Goal: Task Accomplishment & Management: Use online tool/utility

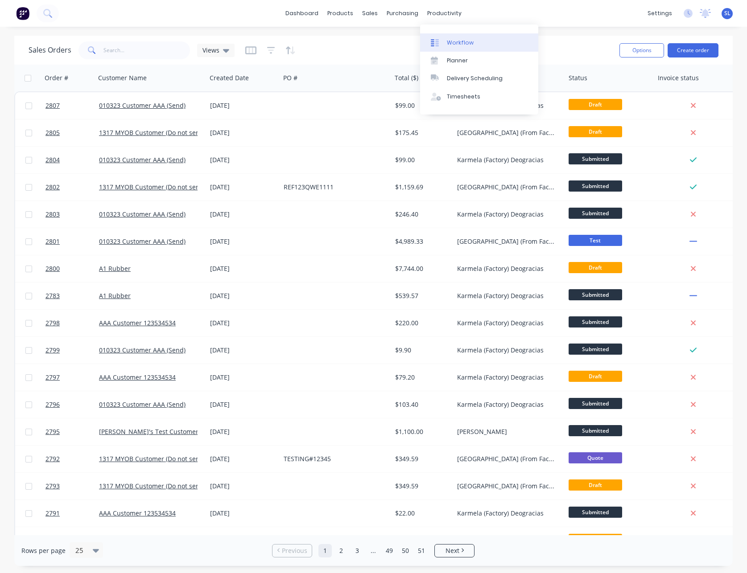
click at [452, 44] on div "Workflow" at bounding box center [460, 43] width 27 height 8
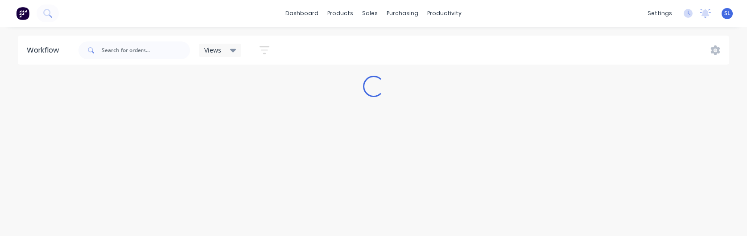
click at [725, 13] on span "SL" at bounding box center [727, 13] width 6 height 8
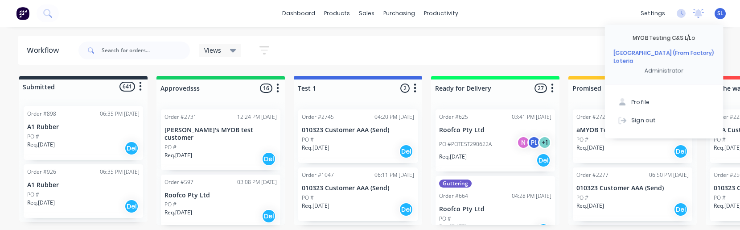
click at [83, 137] on div "PO #" at bounding box center [83, 136] width 112 height 8
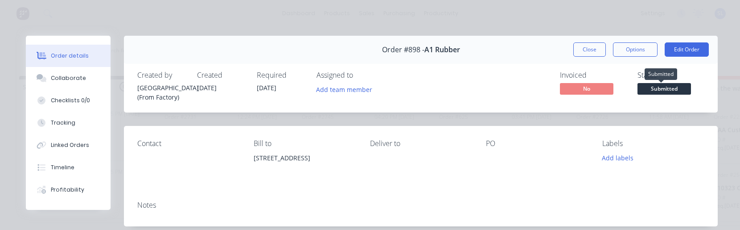
click at [654, 82] on div "Status Submitted" at bounding box center [670, 86] width 67 height 31
click at [654, 85] on span "Submitted" at bounding box center [663, 88] width 53 height 11
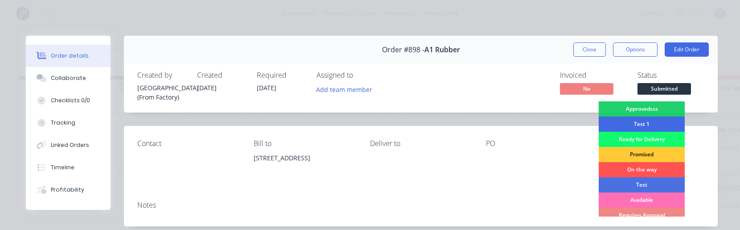
click at [640, 123] on div "Test 1" at bounding box center [642, 123] width 86 height 15
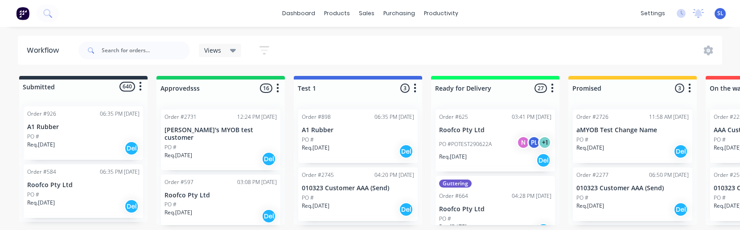
click at [361, 139] on div "PO #" at bounding box center [358, 139] width 112 height 8
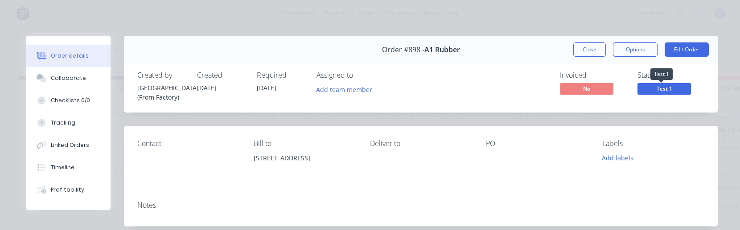
click at [637, 92] on span "Test 1" at bounding box center [663, 88] width 53 height 11
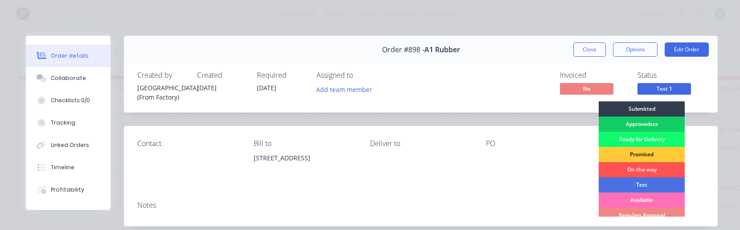
click at [639, 125] on div "Approvedsss" at bounding box center [642, 123] width 86 height 15
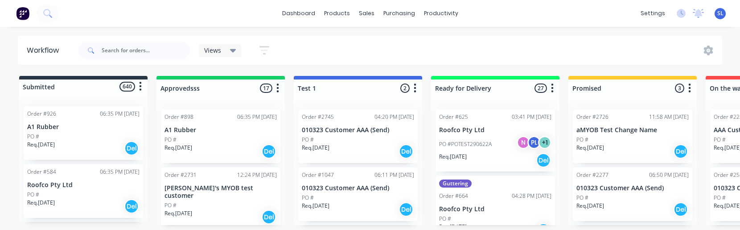
click at [357, 152] on div "Req. [DATE] Del" at bounding box center [358, 151] width 112 height 15
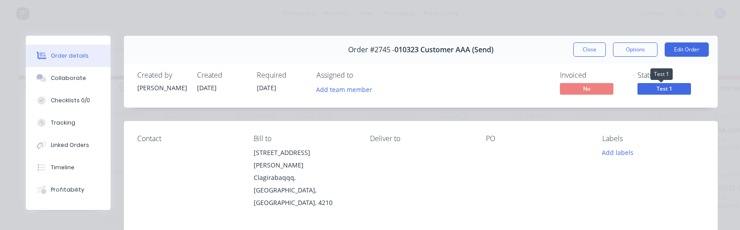
click at [655, 93] on span "Test 1" at bounding box center [663, 88] width 53 height 11
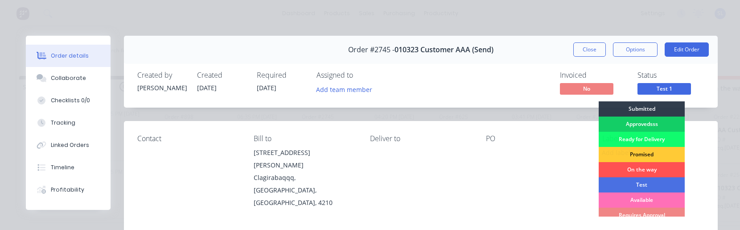
click at [652, 119] on div "Approvedsss" at bounding box center [642, 123] width 86 height 15
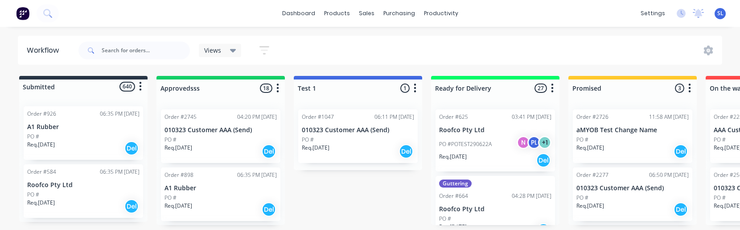
click at [227, 141] on div "PO #" at bounding box center [220, 139] width 112 height 8
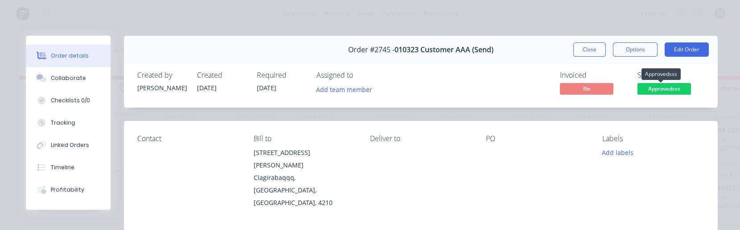
click at [665, 89] on span "Approvedsss" at bounding box center [663, 88] width 53 height 11
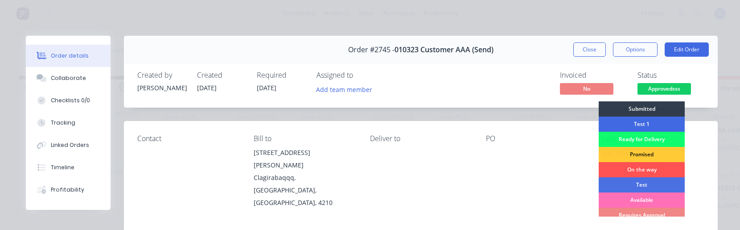
click at [640, 123] on div "Test 1" at bounding box center [642, 123] width 86 height 15
